Goal: Information Seeking & Learning: Learn about a topic

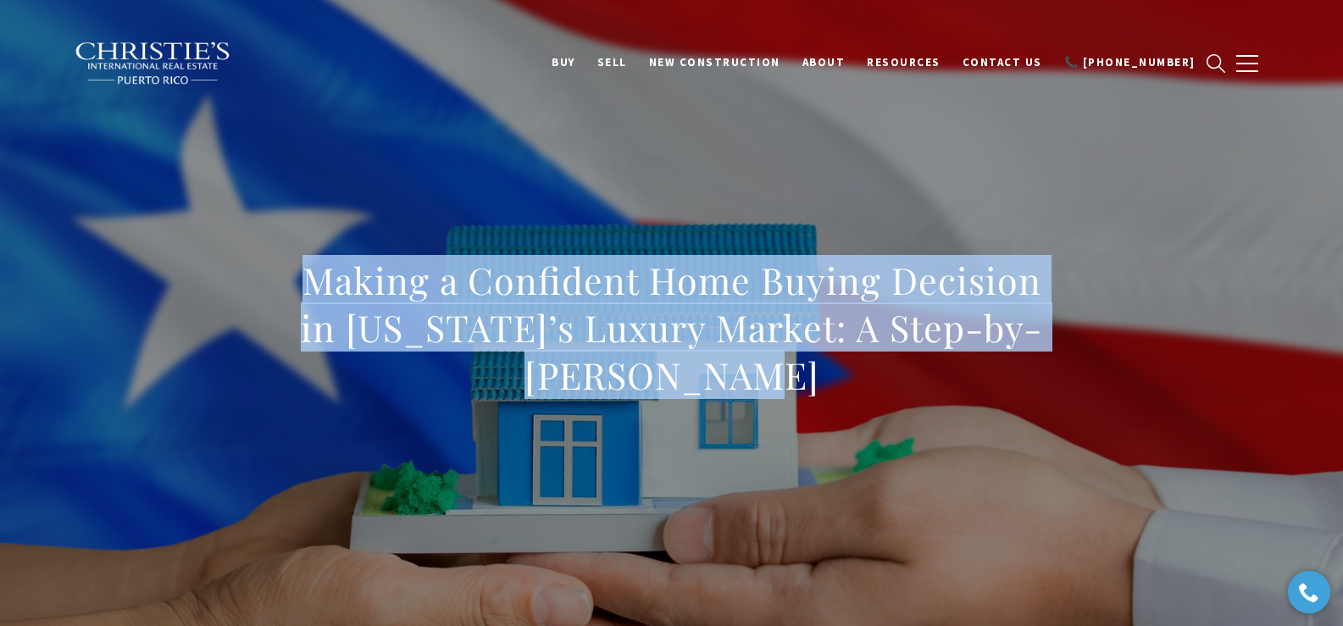
click at [806, 160] on div "Making a Confident Home Buying Decision in [US_STATE]’s Luxury Market: A Step-b…" at bounding box center [672, 339] width 1187 height 509
